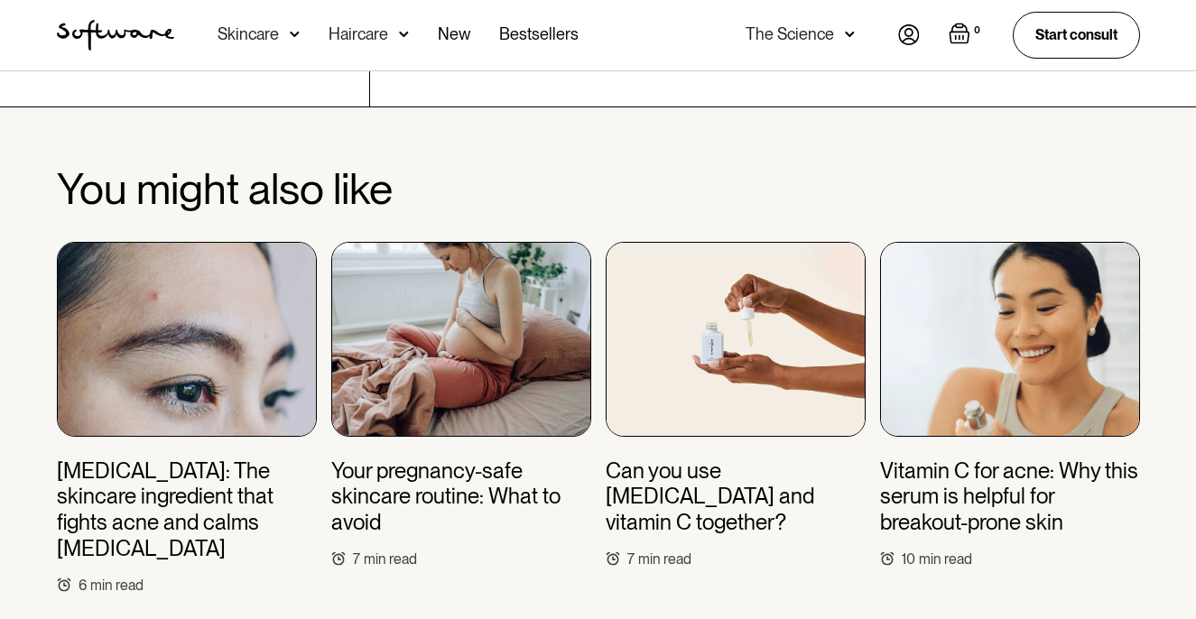
scroll to position [5956, 0]
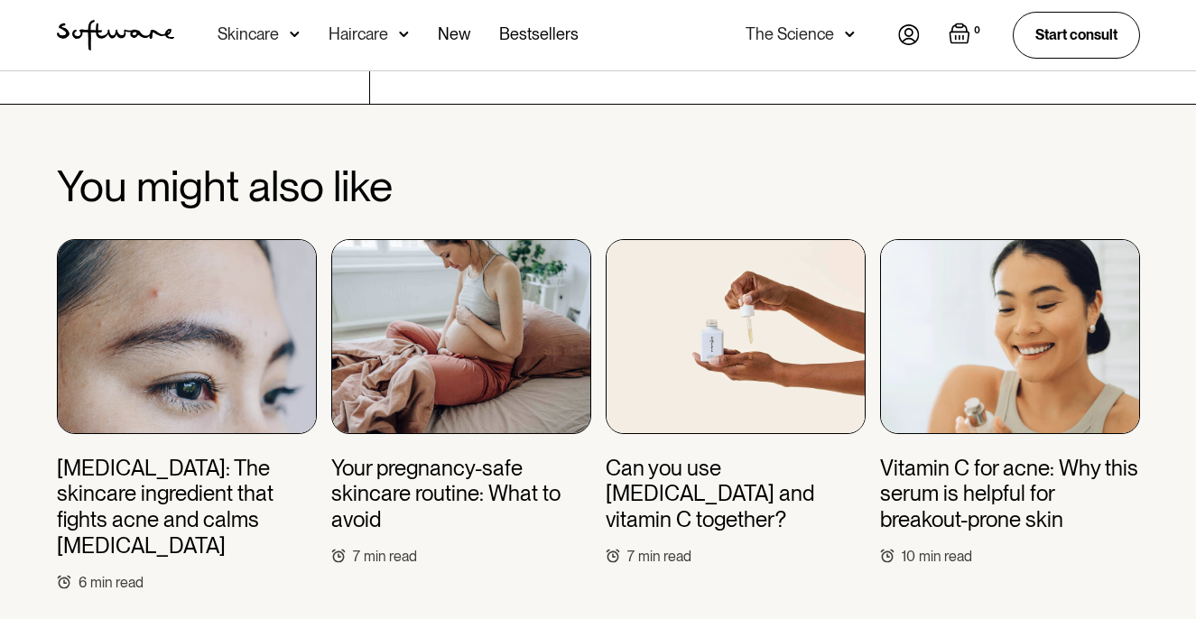
click at [745, 456] on h3 "Can you use [MEDICAL_DATA] and vitamin C together?" at bounding box center [736, 495] width 260 height 78
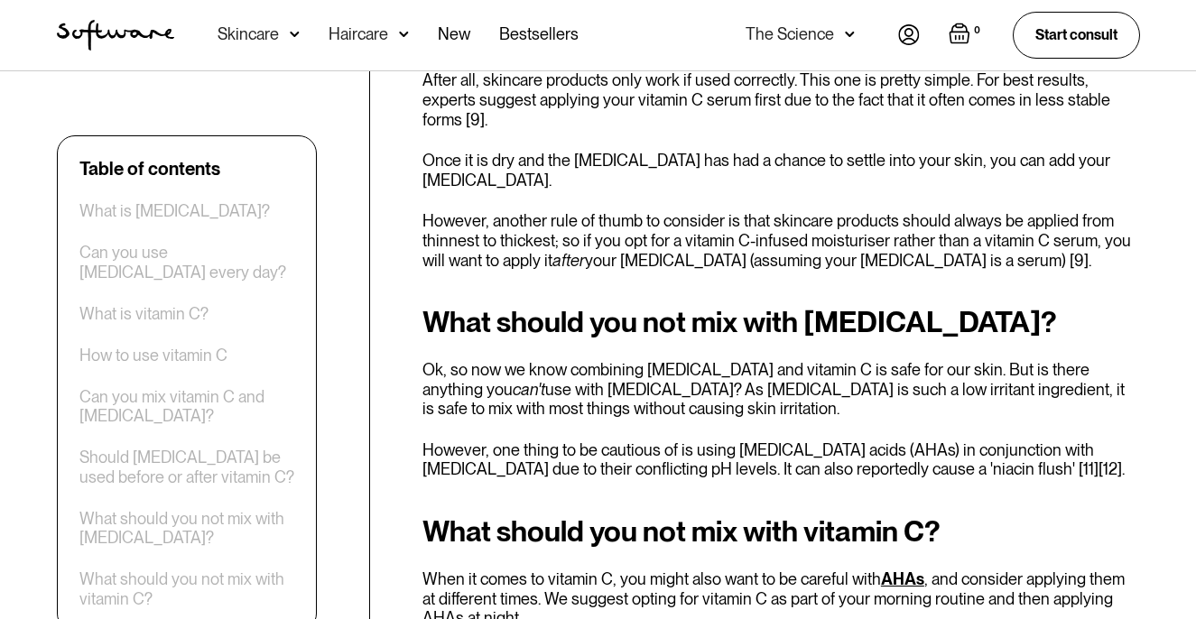
scroll to position [3621, 0]
